Goal: Task Accomplishment & Management: Use online tool/utility

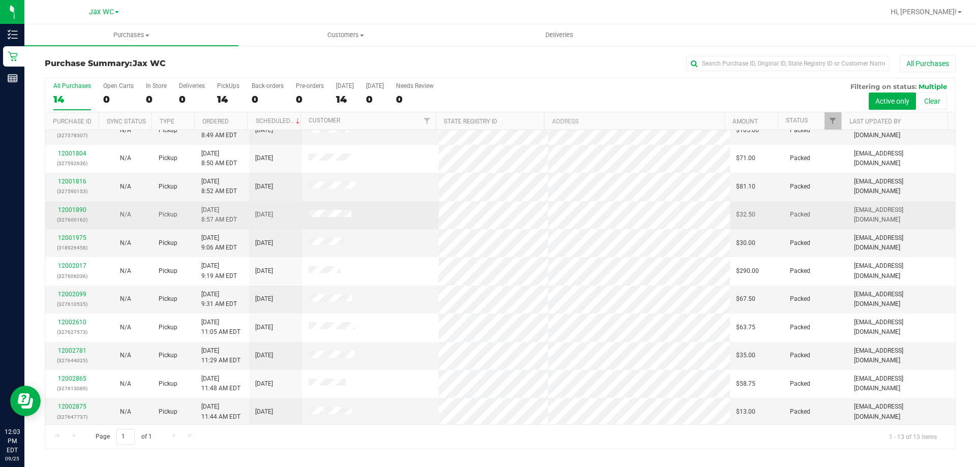
scroll to position [71, 0]
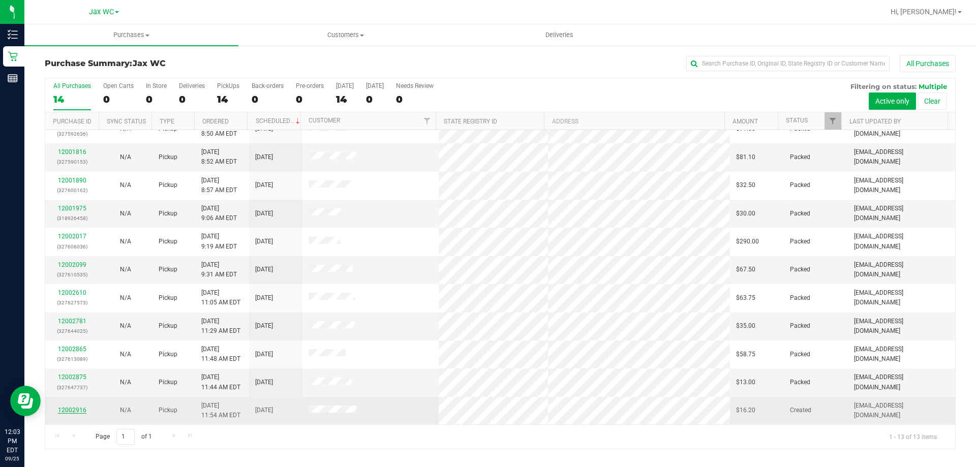
click at [70, 408] on link "12002916" at bounding box center [72, 410] width 28 height 7
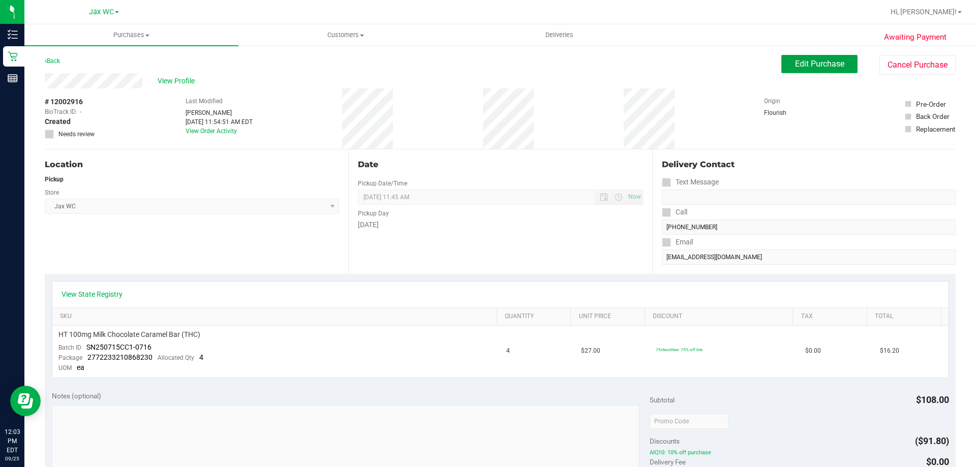
click at [804, 63] on span "Edit Purchase" at bounding box center [819, 64] width 49 height 10
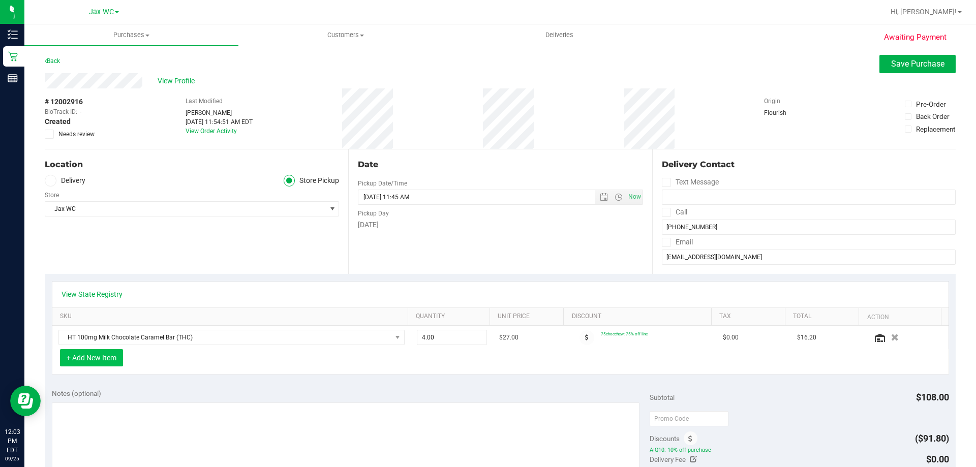
click at [103, 363] on button "+ Add New Item" at bounding box center [91, 357] width 63 height 17
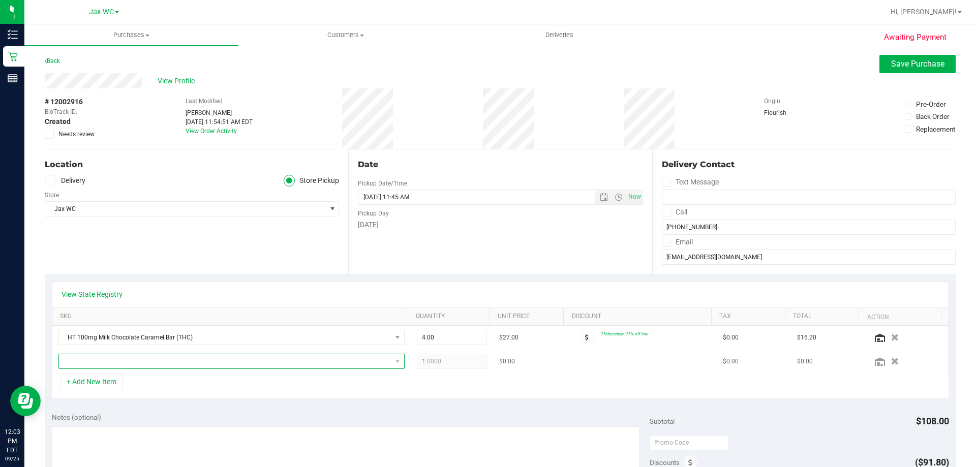
click at [151, 366] on span "NO DATA FOUND" at bounding box center [225, 361] width 332 height 14
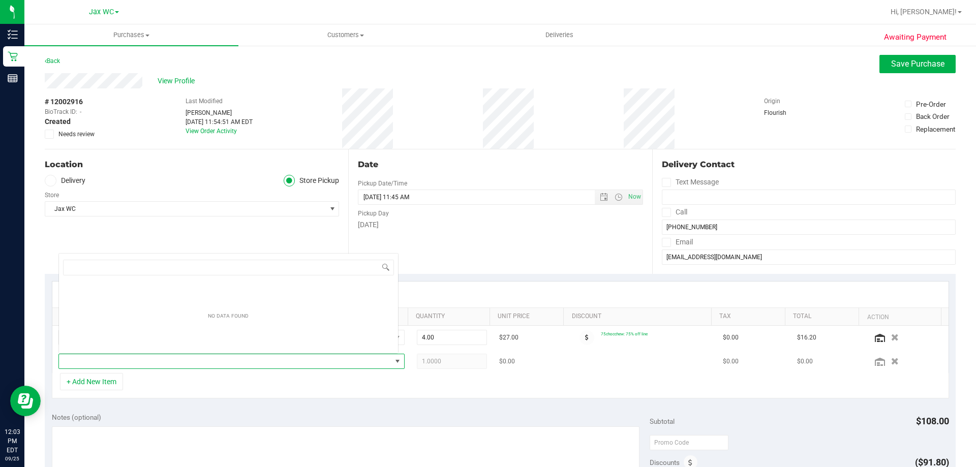
scroll to position [15, 337]
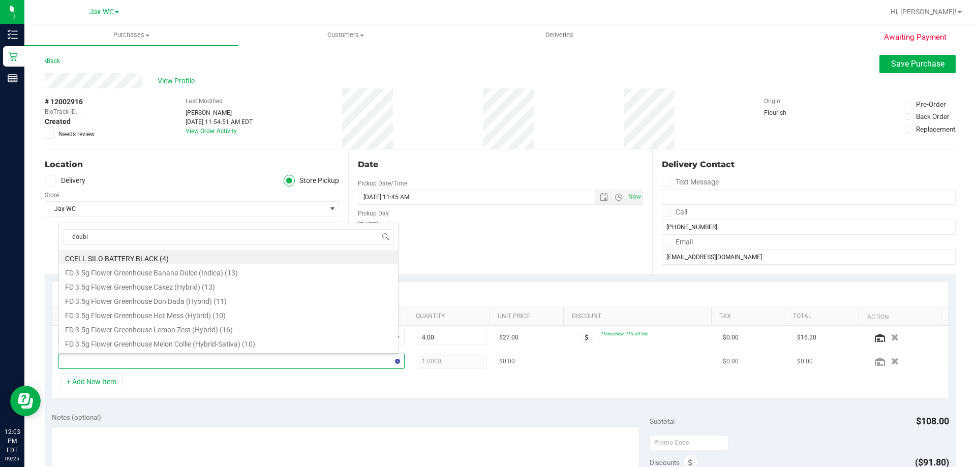
type input "double"
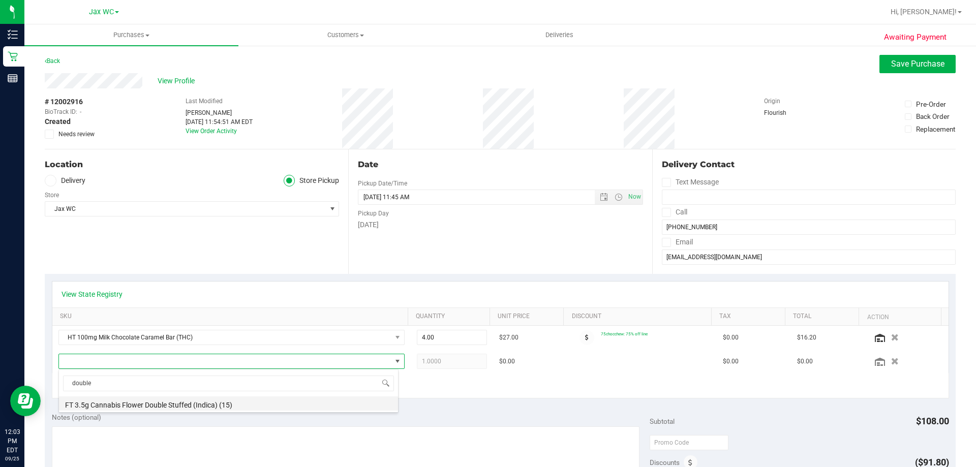
click at [176, 409] on li "FT 3.5g Cannabis Flower Double Stuffed (Indica) (15)" at bounding box center [228, 403] width 339 height 14
click at [408, 397] on div "+ Add New Item" at bounding box center [500, 385] width 897 height 25
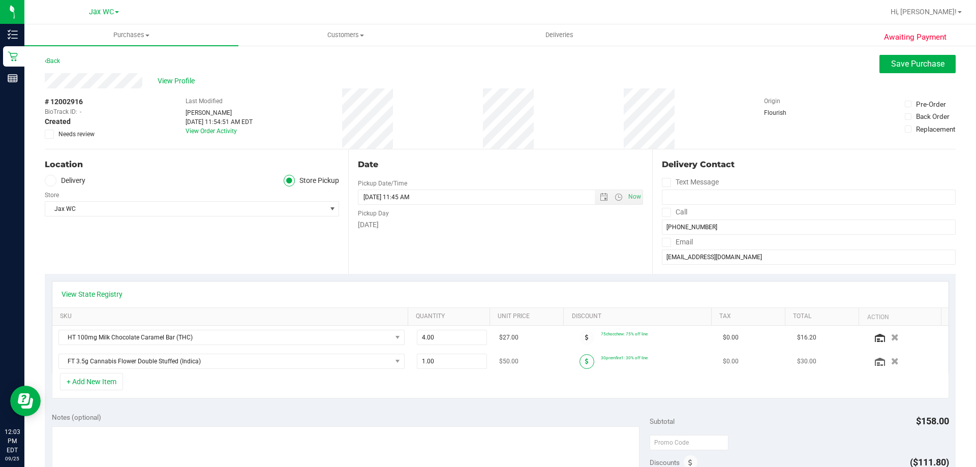
click at [579, 361] on span at bounding box center [586, 361] width 15 height 15
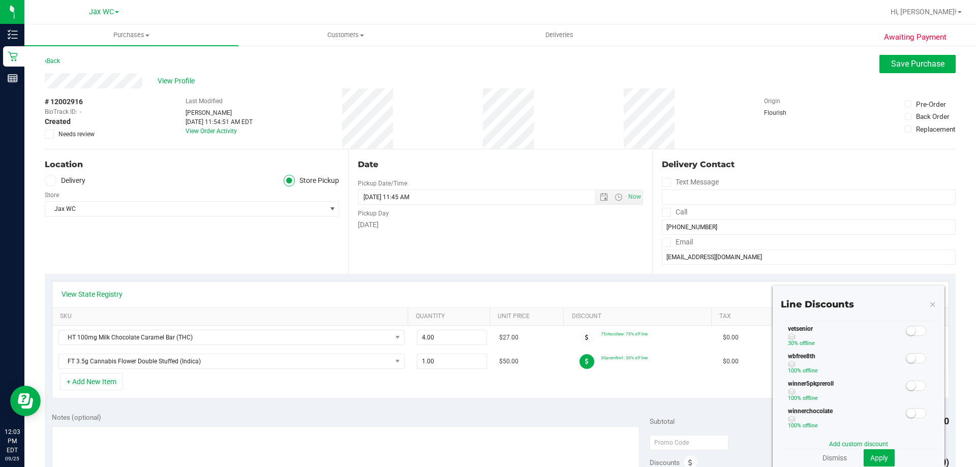
scroll to position [290, 0]
click at [909, 342] on span at bounding box center [916, 340] width 20 height 10
click at [876, 454] on span "Apply" at bounding box center [879, 458] width 18 height 8
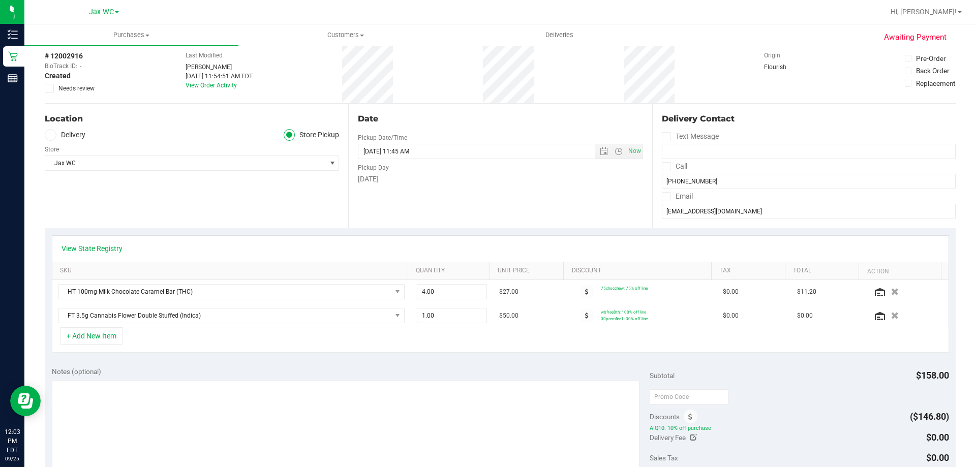
scroll to position [0, 0]
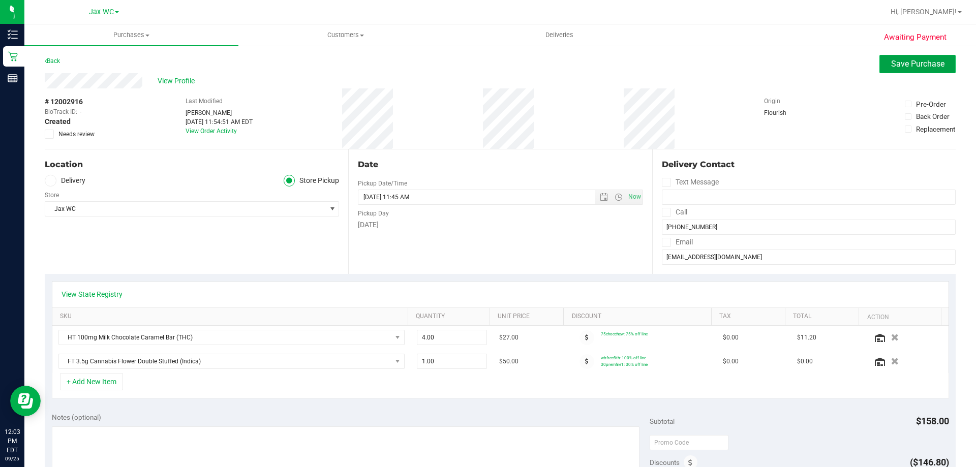
click at [897, 71] on button "Save Purchase" at bounding box center [917, 64] width 76 height 18
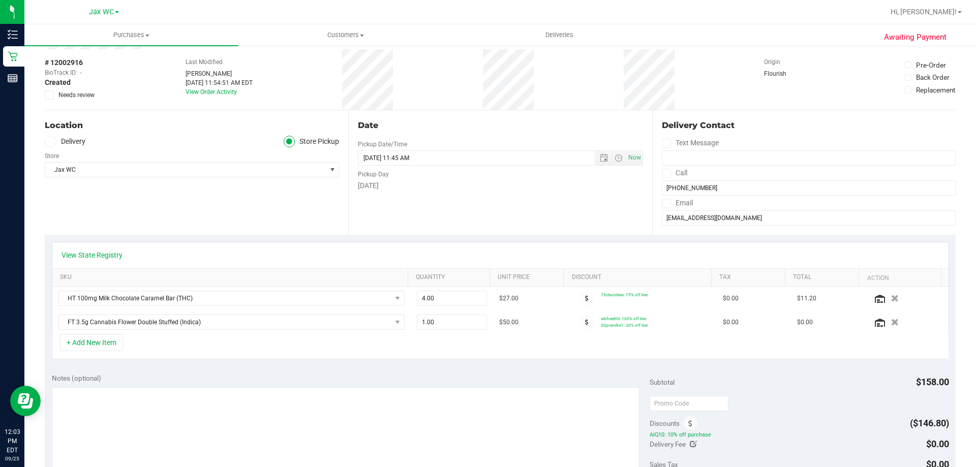
scroll to position [51, 0]
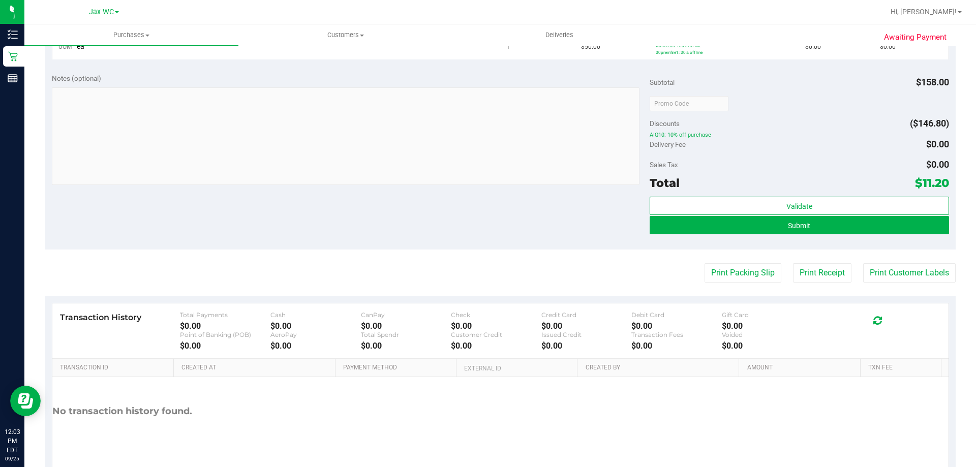
click at [772, 236] on div "Validate Submit" at bounding box center [798, 220] width 299 height 46
click at [772, 231] on button "Submit" at bounding box center [798, 225] width 299 height 18
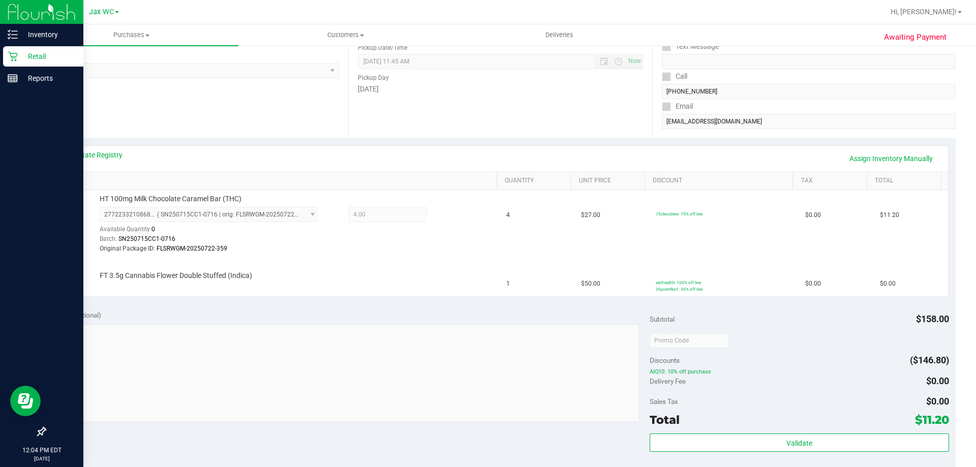
scroll to position [86, 0]
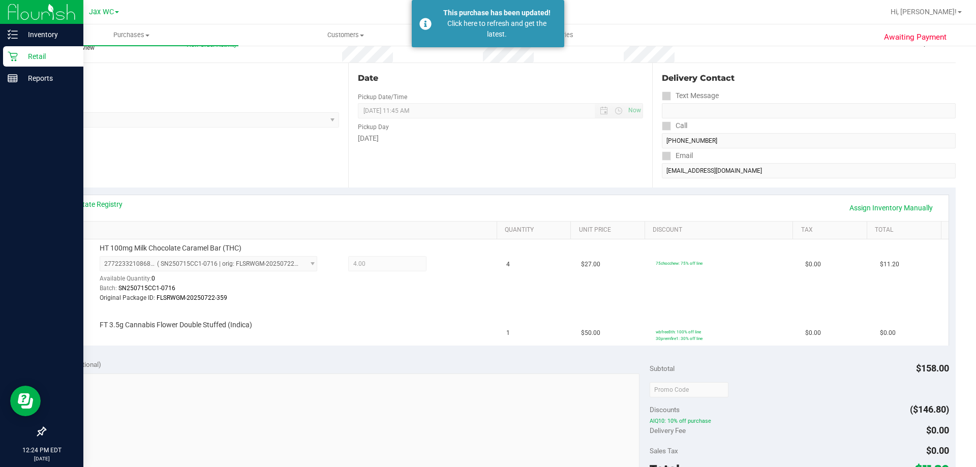
click at [10, 59] on icon at bounding box center [13, 56] width 10 height 10
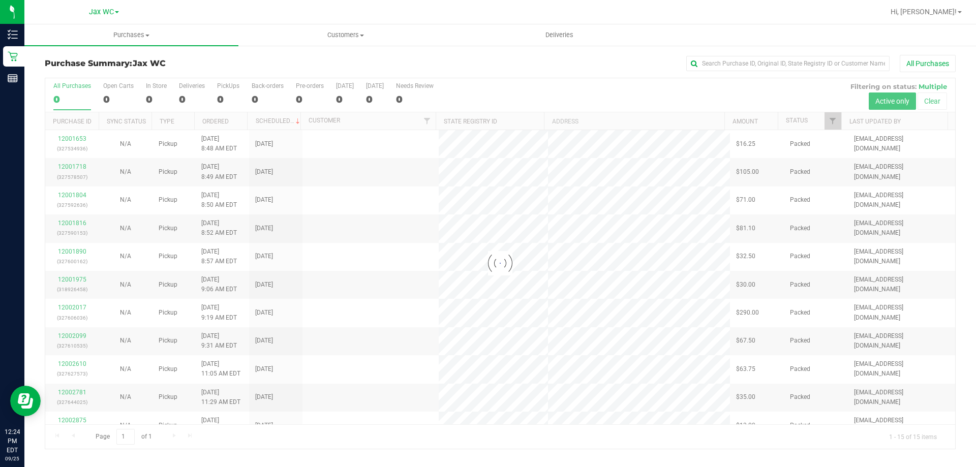
click at [397, 392] on div at bounding box center [500, 263] width 910 height 370
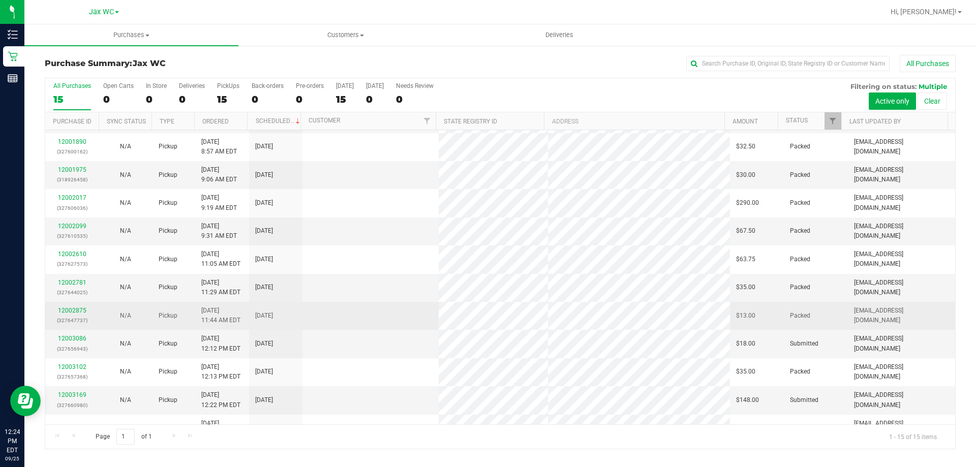
scroll to position [128, 0]
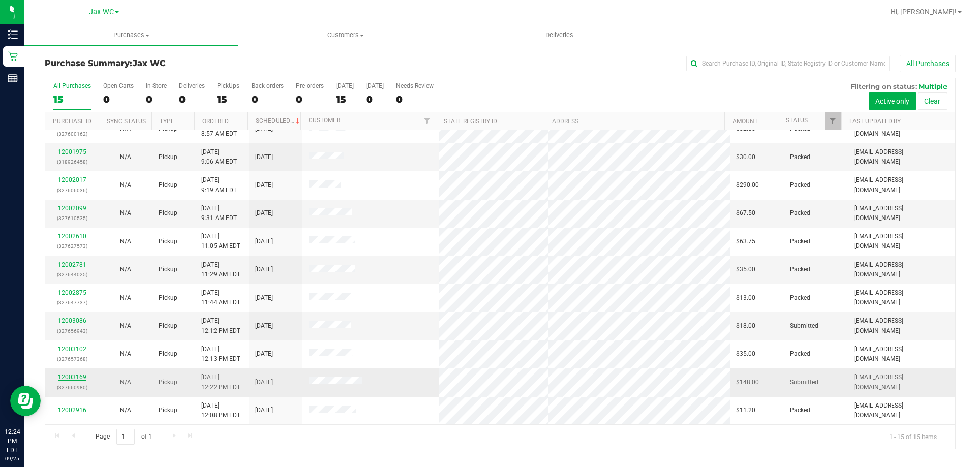
click at [76, 373] on link "12003169" at bounding box center [72, 376] width 28 height 7
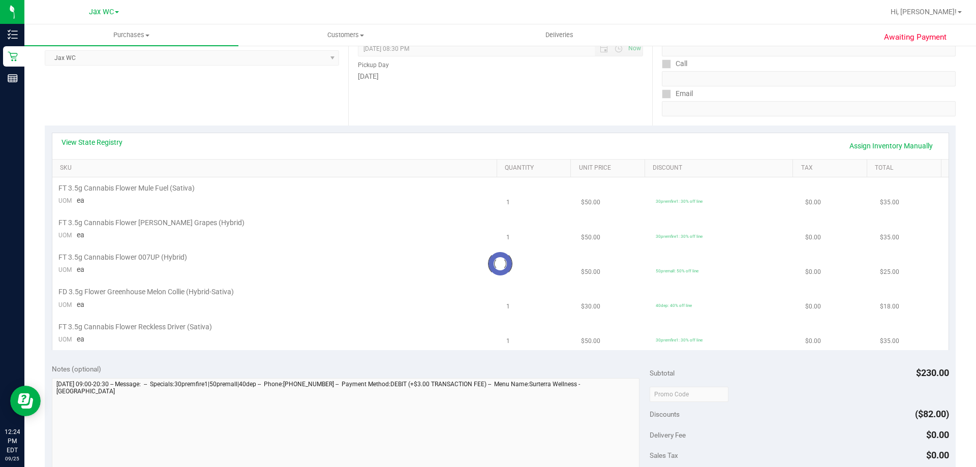
scroll to position [152, 0]
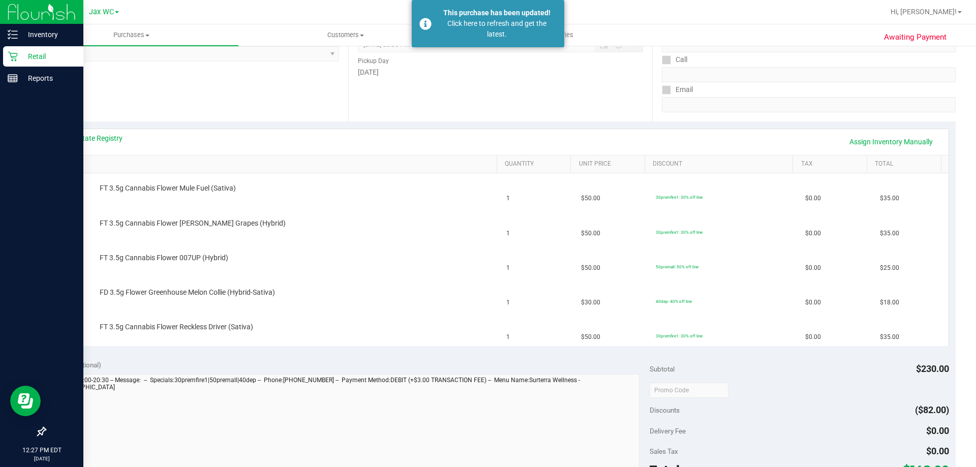
click at [16, 53] on icon at bounding box center [13, 57] width 10 height 10
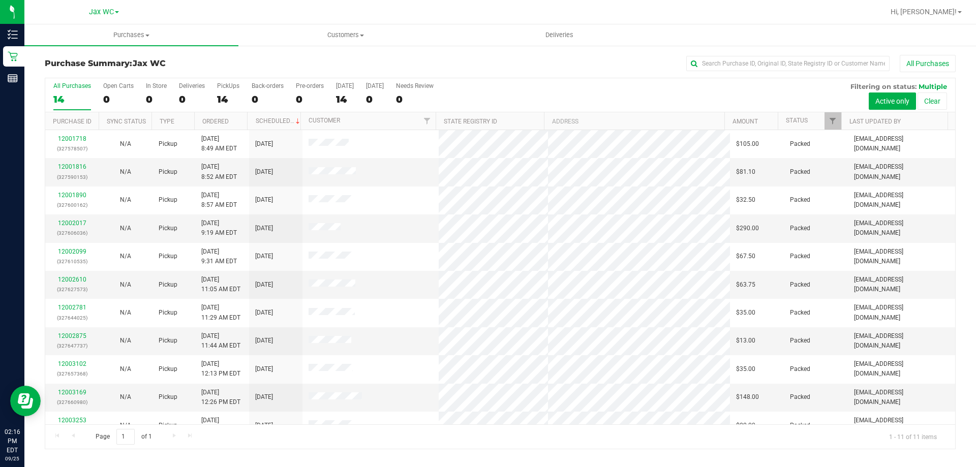
click at [975, 328] on div "Purchase Summary: Jax WC All Purchases All Purchases 14 Open Carts 0 In Store 0…" at bounding box center [499, 252] width 951 height 415
click at [931, 12] on span "Hi, [PERSON_NAME]!" at bounding box center [923, 12] width 66 height 8
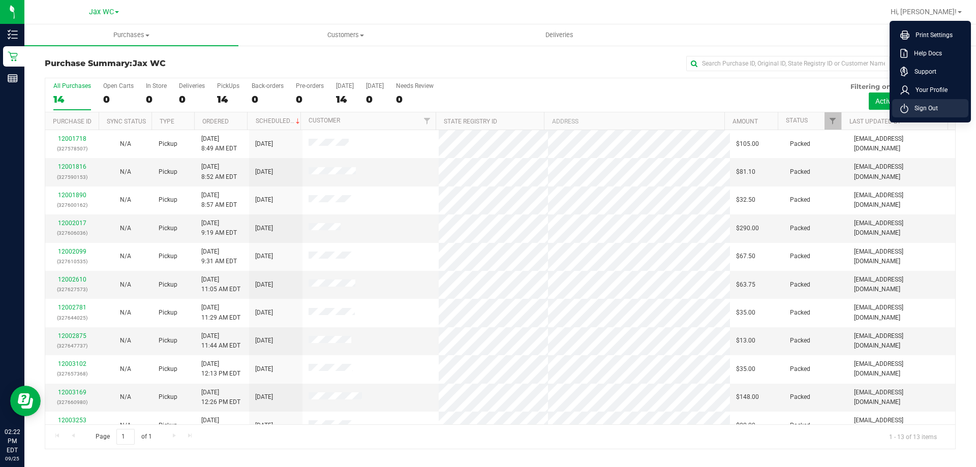
click at [921, 110] on span "Sign Out" at bounding box center [922, 108] width 29 height 10
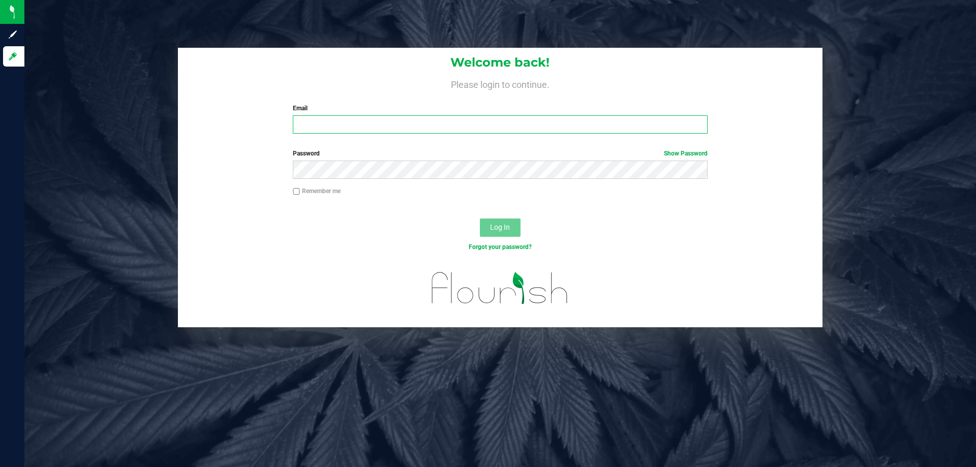
click at [642, 122] on input "Email" at bounding box center [500, 124] width 414 height 18
type input "[PERSON_NAME][EMAIL_ADDRESS][DOMAIN_NAME]"
click at [480, 219] on button "Log In" at bounding box center [500, 228] width 41 height 18
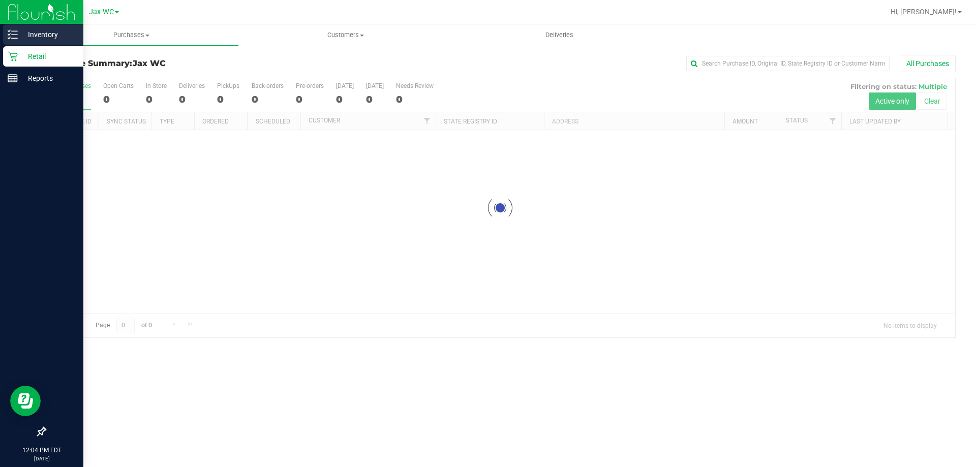
click at [20, 34] on p "Inventory" at bounding box center [48, 34] width 61 height 12
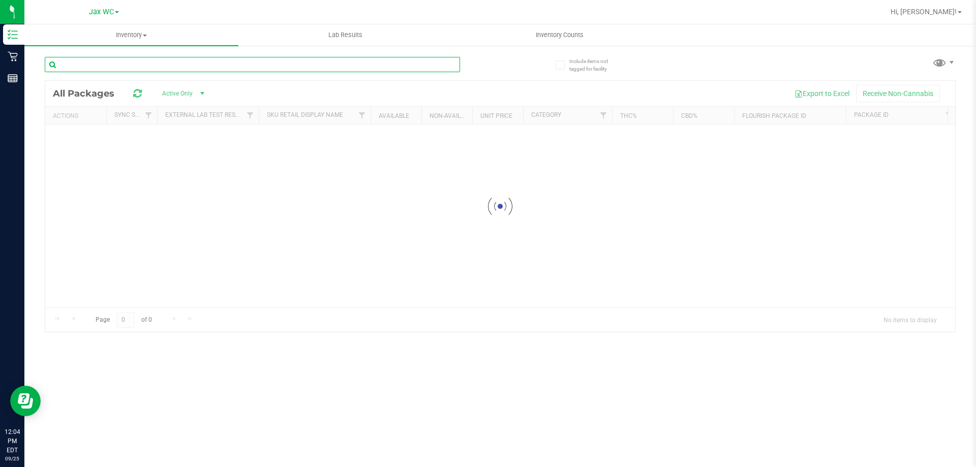
click at [185, 63] on input "text" at bounding box center [252, 64] width 415 height 15
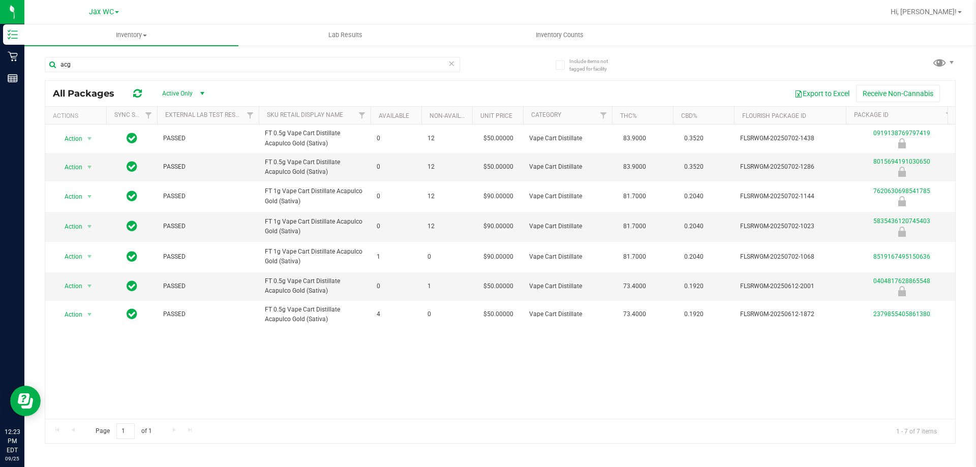
click at [776, 385] on div "Action Action Global inventory Package audit log Print package label Print prod…" at bounding box center [500, 271] width 910 height 294
click at [116, 57] on input "acg" at bounding box center [252, 64] width 415 height 15
click at [116, 60] on input "acg" at bounding box center [252, 64] width 415 height 15
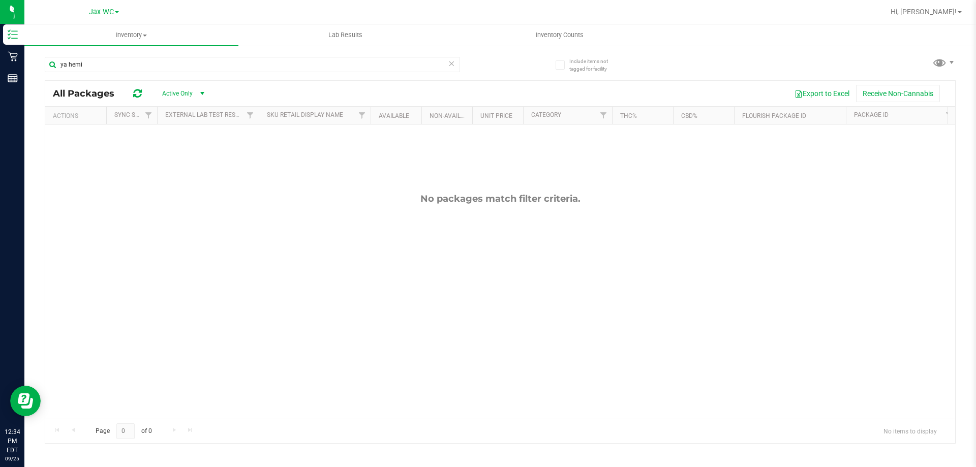
click at [151, 74] on div "ya hemi" at bounding box center [252, 68] width 415 height 23
click at [140, 66] on input "ya hemi" at bounding box center [252, 64] width 415 height 15
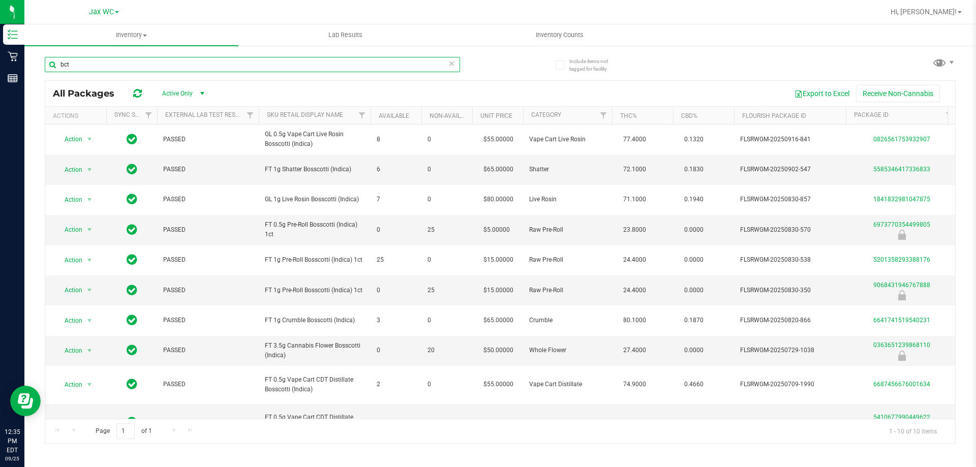
type input "bct"
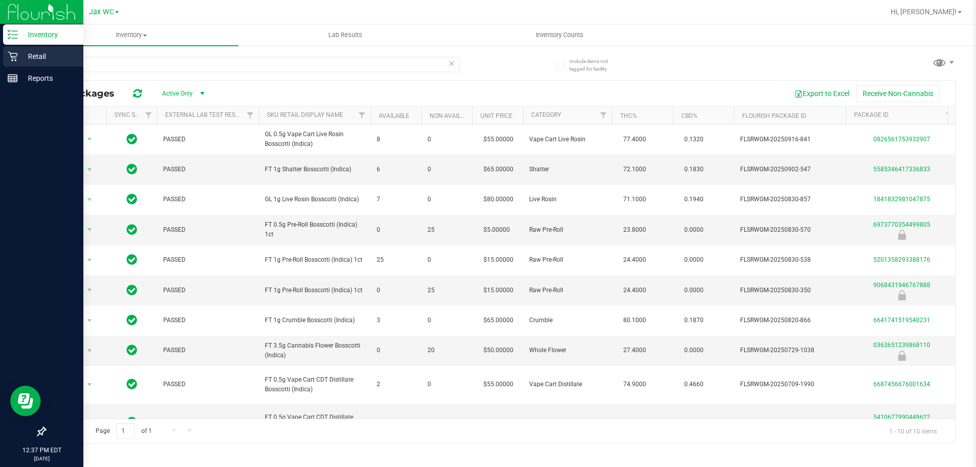
click at [10, 57] on icon at bounding box center [13, 56] width 10 height 10
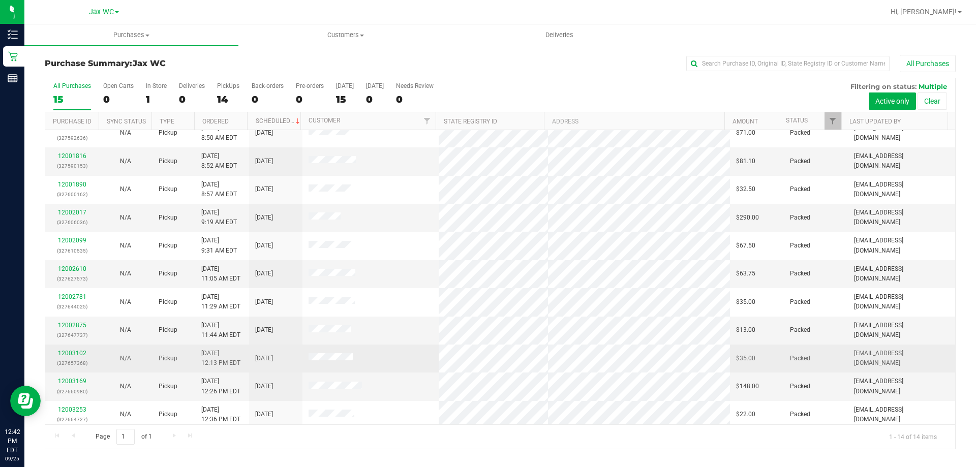
scroll to position [100, 0]
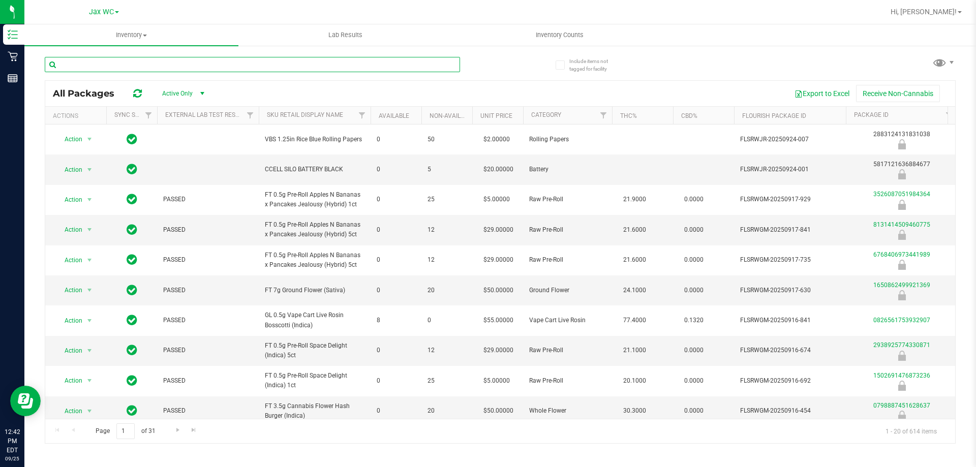
click at [210, 64] on input "text" at bounding box center [252, 64] width 415 height 15
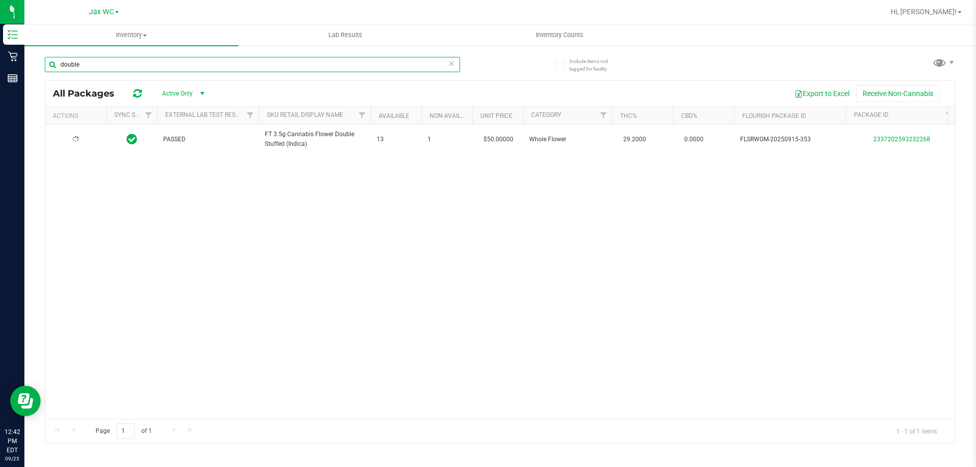
type input "double"
click at [899, 140] on link "2337202593232268" at bounding box center [901, 139] width 57 height 7
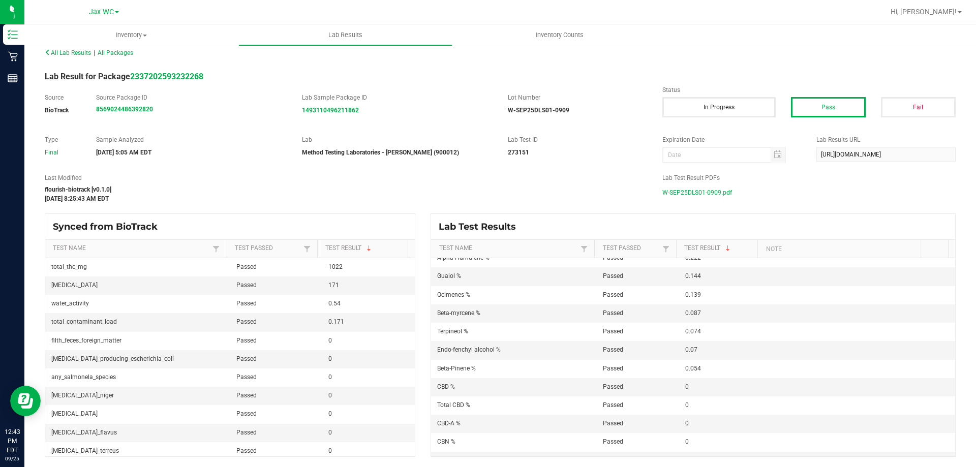
scroll to position [145, 0]
